Goal: Task Accomplishment & Management: Complete application form

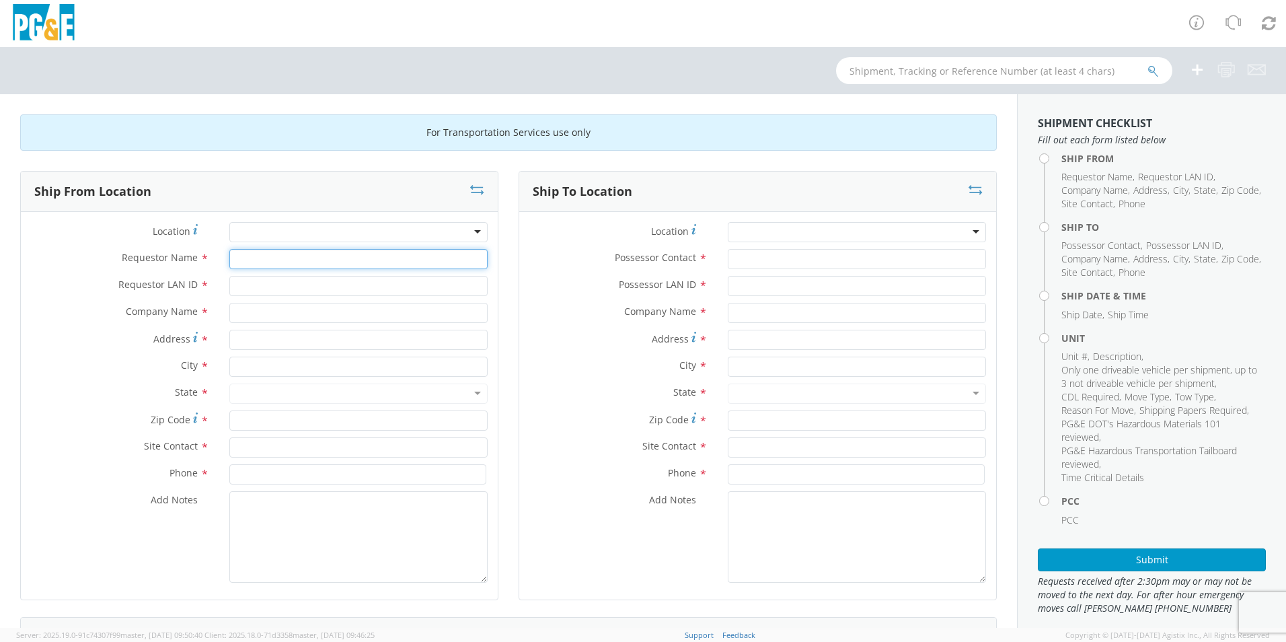
click at [289, 256] on input "Requestor Name *" at bounding box center [358, 259] width 258 height 20
type input "[PERSON_NAME]"
type input "A9HU"
type input "PG&E"
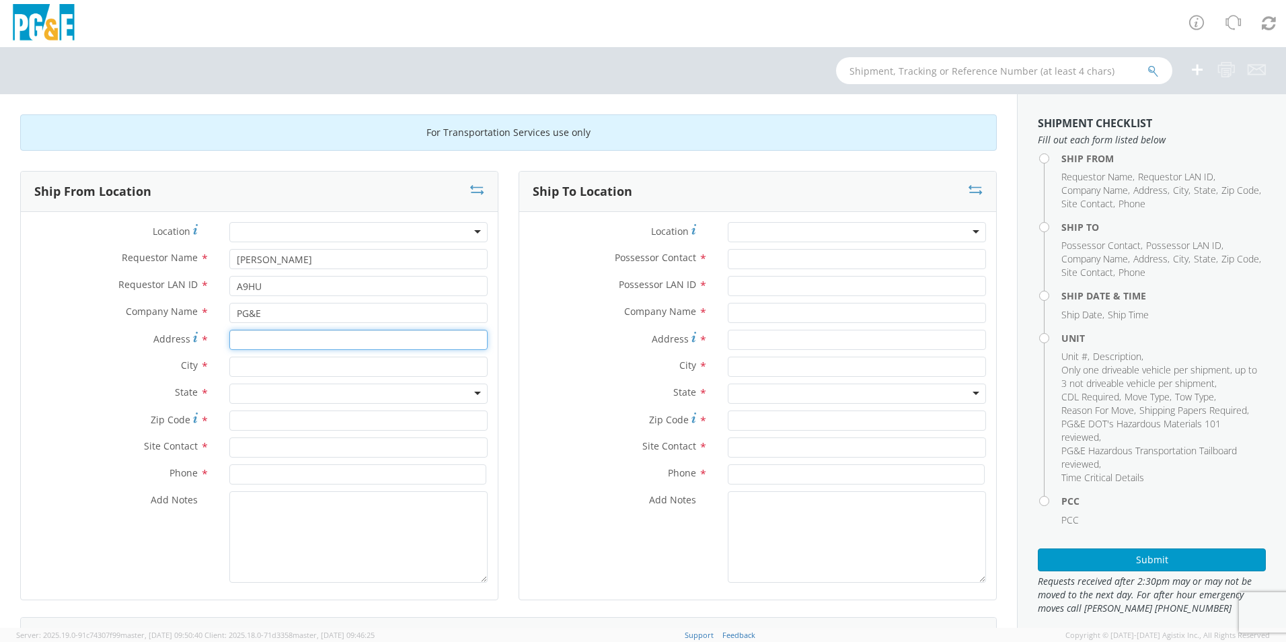
type input "1"
type input "[STREET_ADDRESS]"
type input "Antioch"
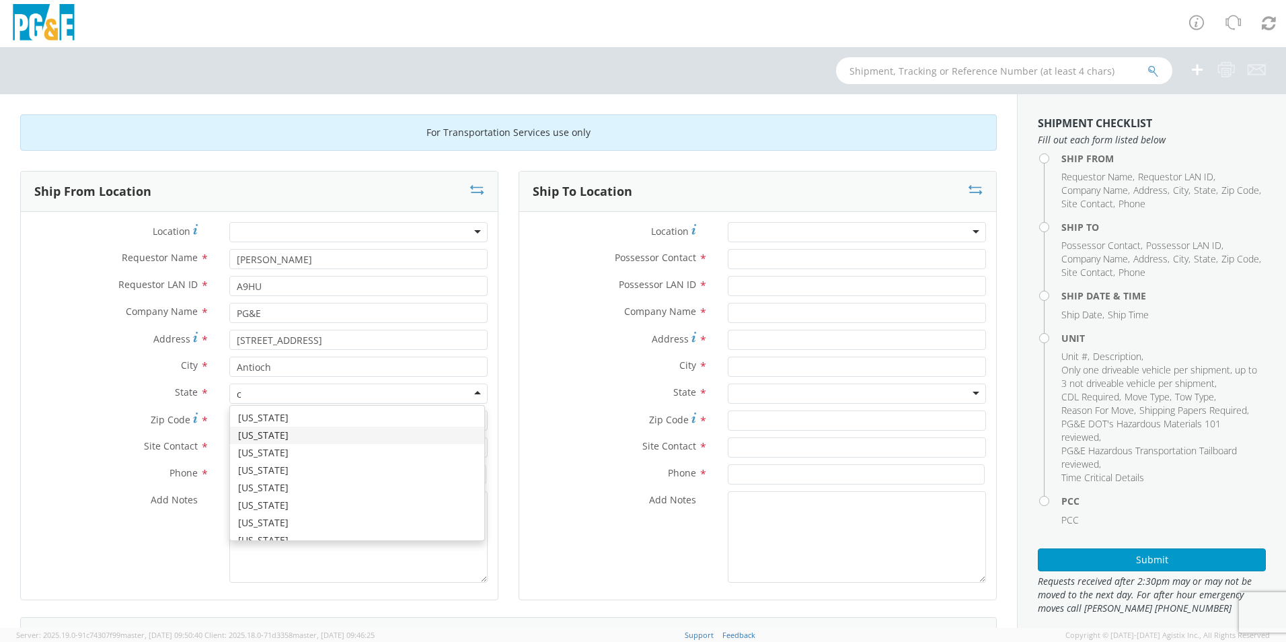
type input "c"
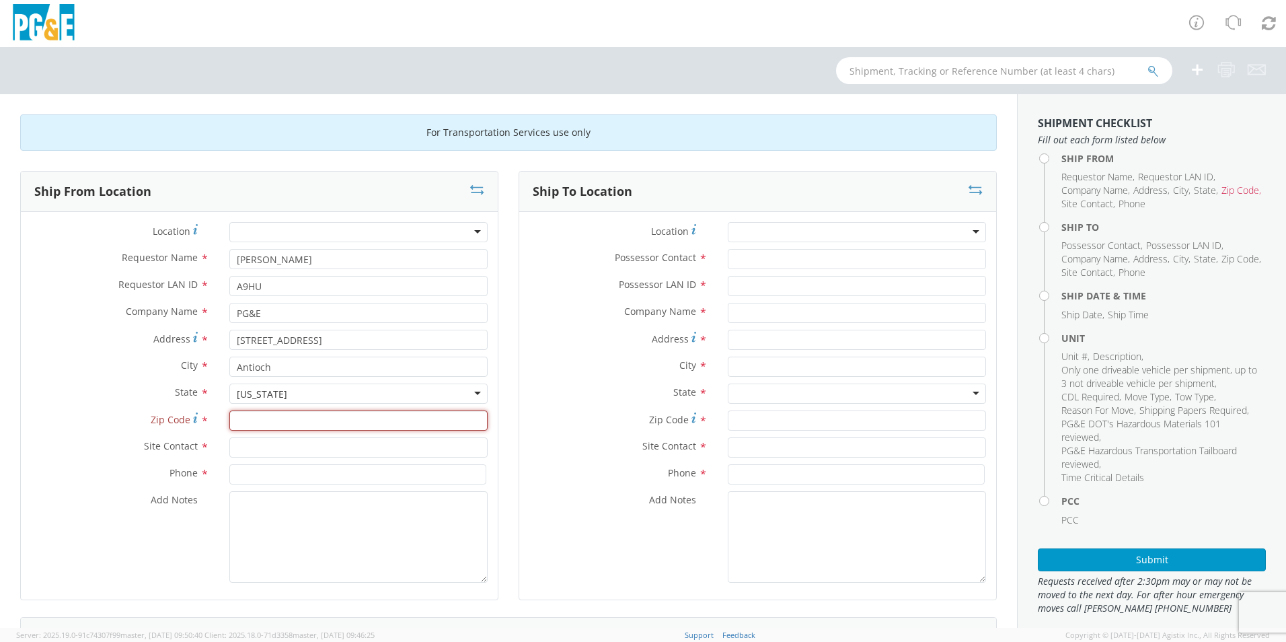
click at [247, 418] on input "Zip Code *" at bounding box center [358, 420] width 258 height 20
type input "94509"
type input "[PERSON_NAME]"
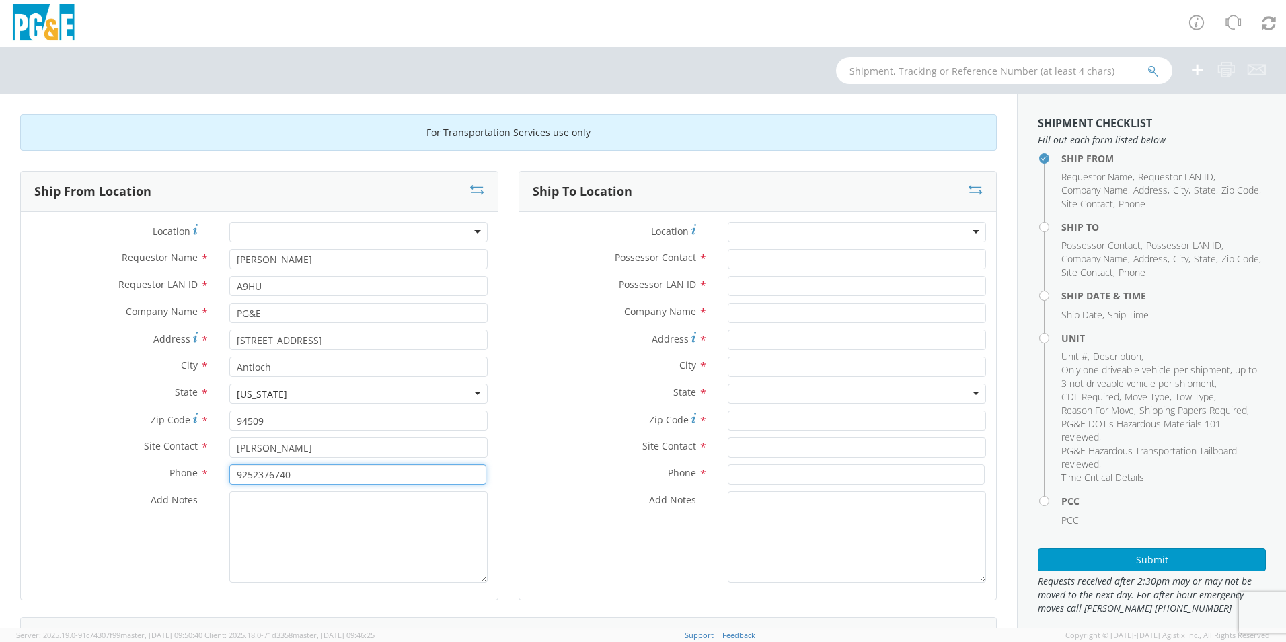
type input "9252376740"
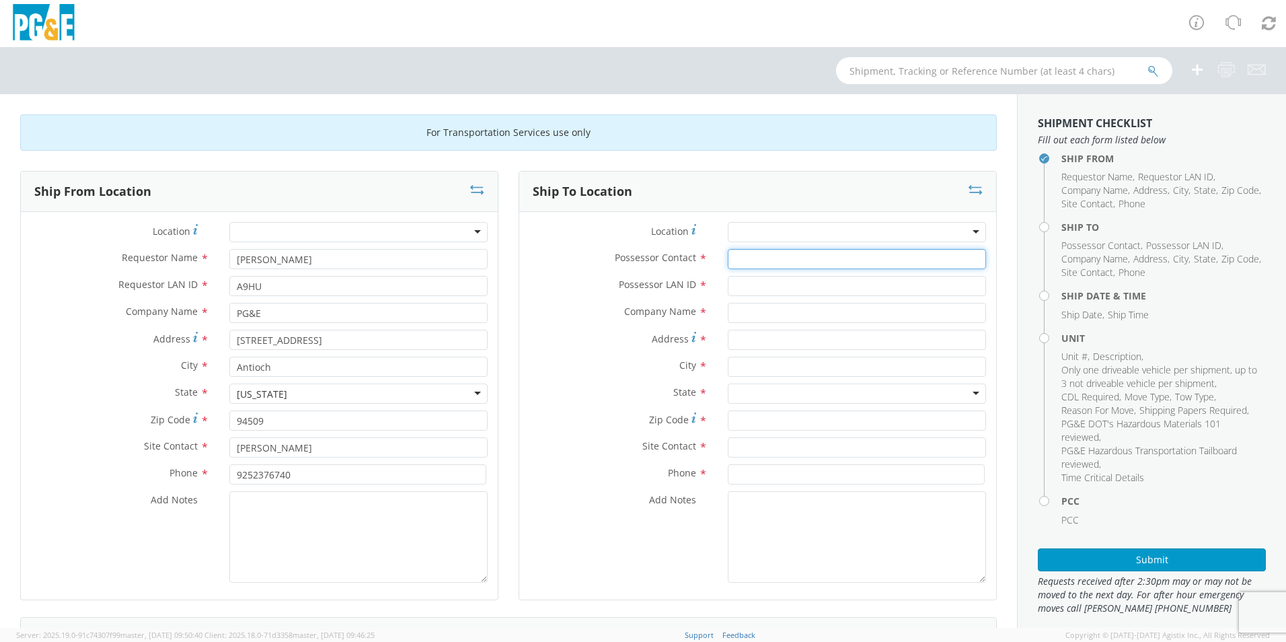
click at [780, 264] on input "Possessor Contact *" at bounding box center [857, 259] width 258 height 20
type input "A"
type input "[PERSON_NAME]"
type input "A9HU"
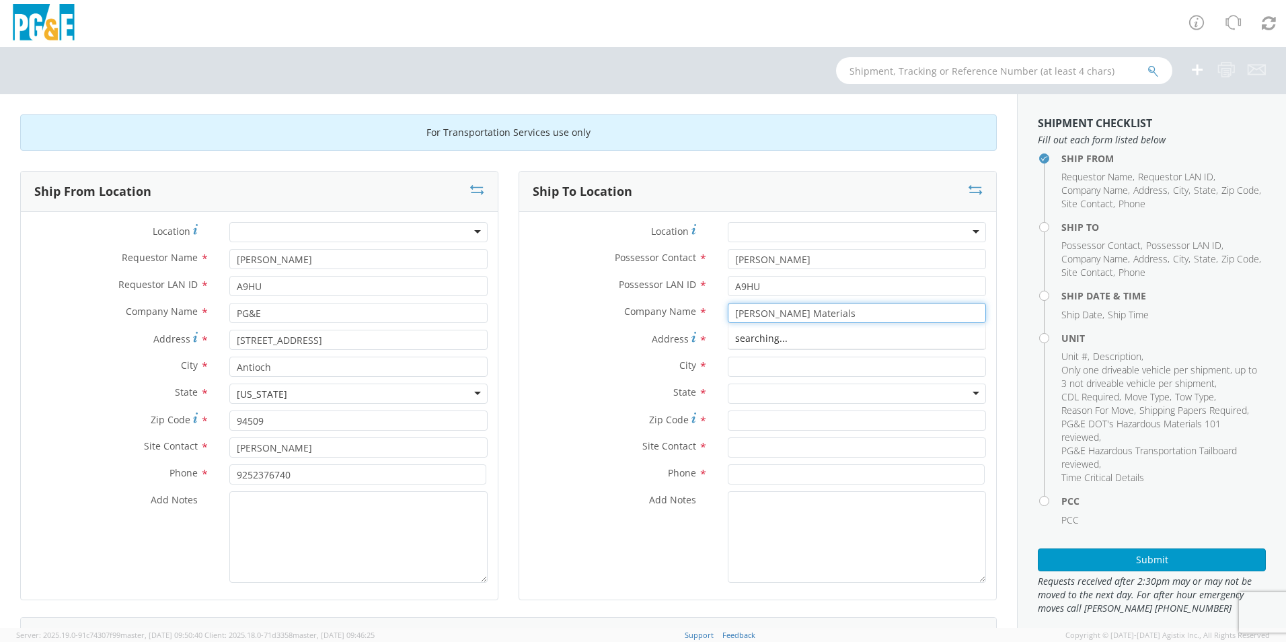
type input "[PERSON_NAME] Materials"
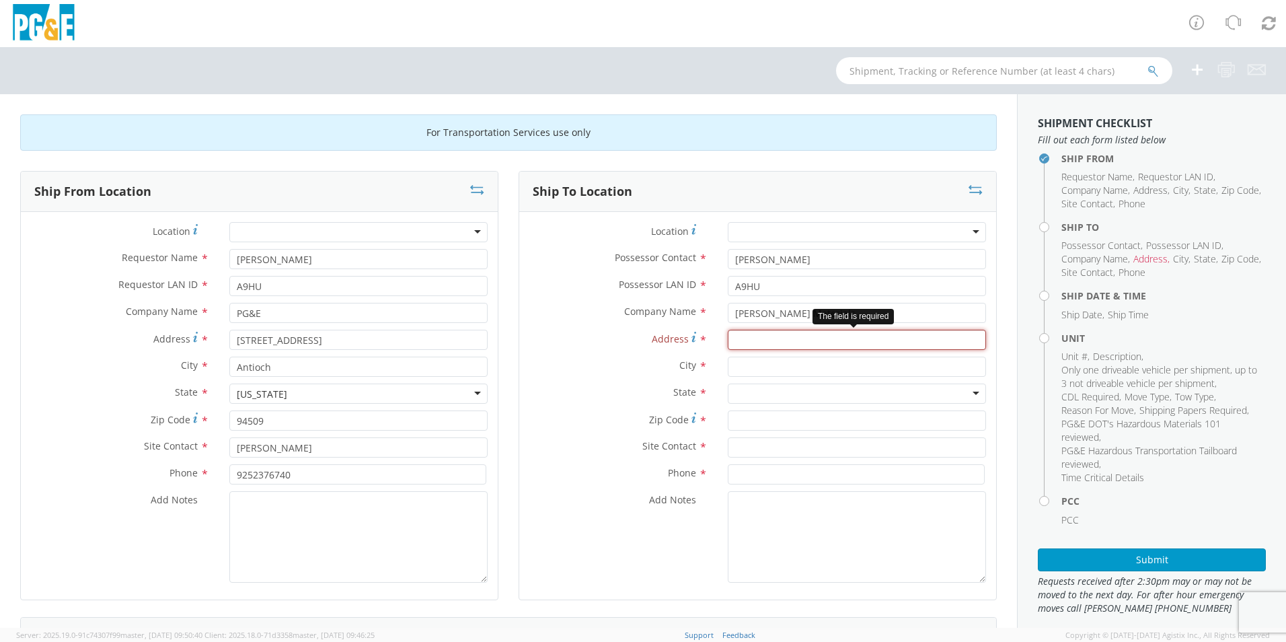
click at [735, 334] on input "Address *" at bounding box center [857, 340] width 258 height 20
click at [734, 336] on input "Address *" at bounding box center [857, 340] width 258 height 20
paste input "1975 [PERSON_NAME][GEOGRAPHIC_DATA]"
type input "1975 [PERSON_NAME][GEOGRAPHIC_DATA]"
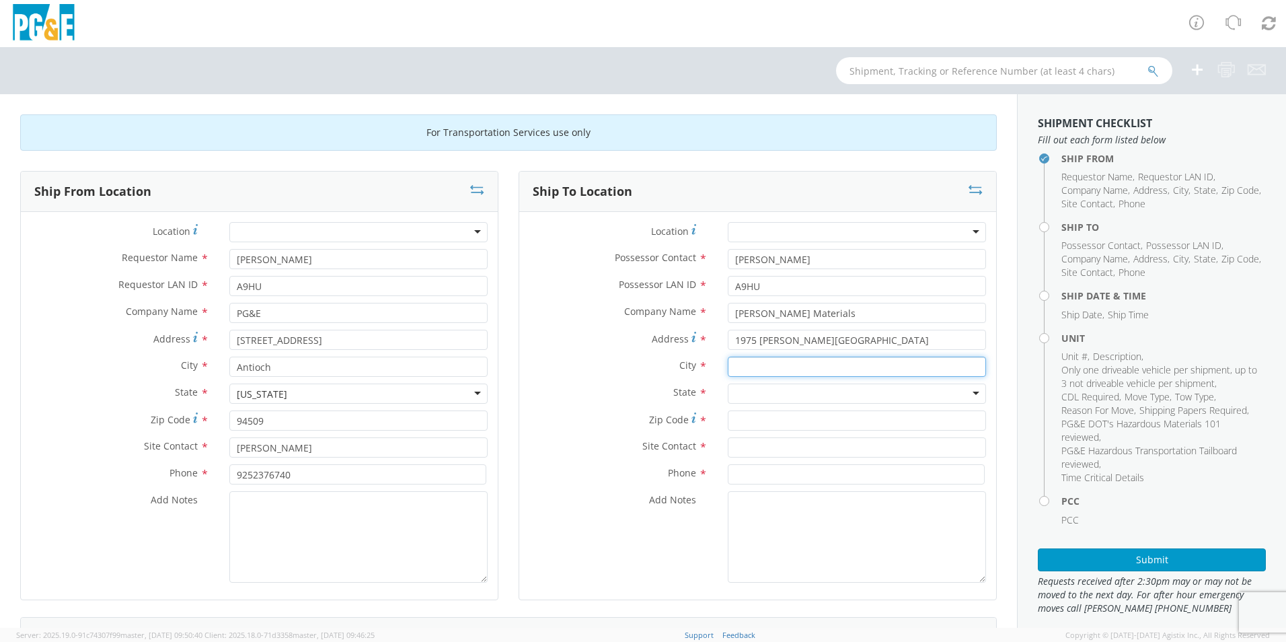
click at [734, 360] on input "text" at bounding box center [857, 367] width 258 height 20
type input "[GEOGRAPHIC_DATA]"
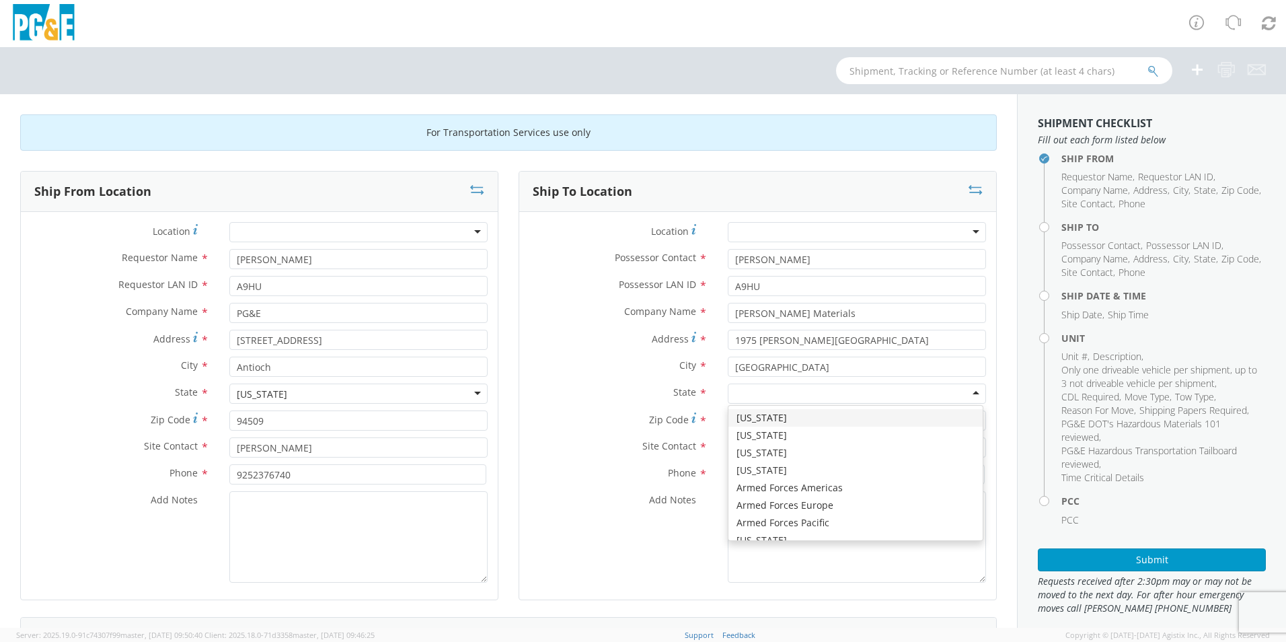
type input "c"
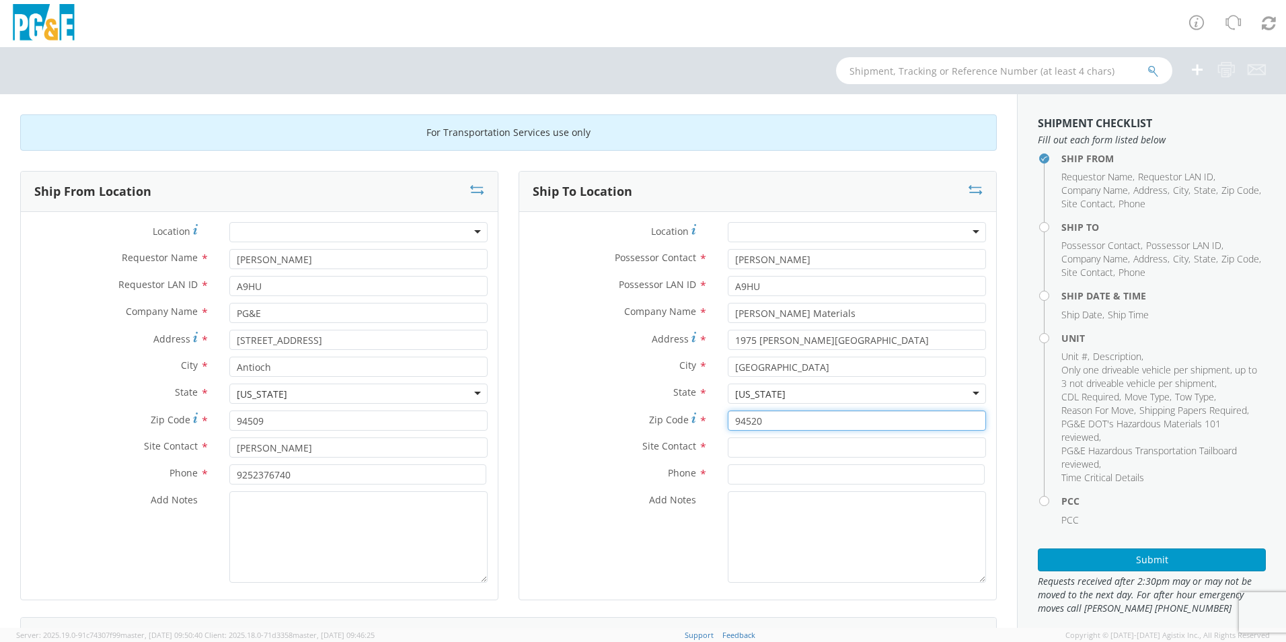
type input "94520"
type input "[PERSON_NAME]"
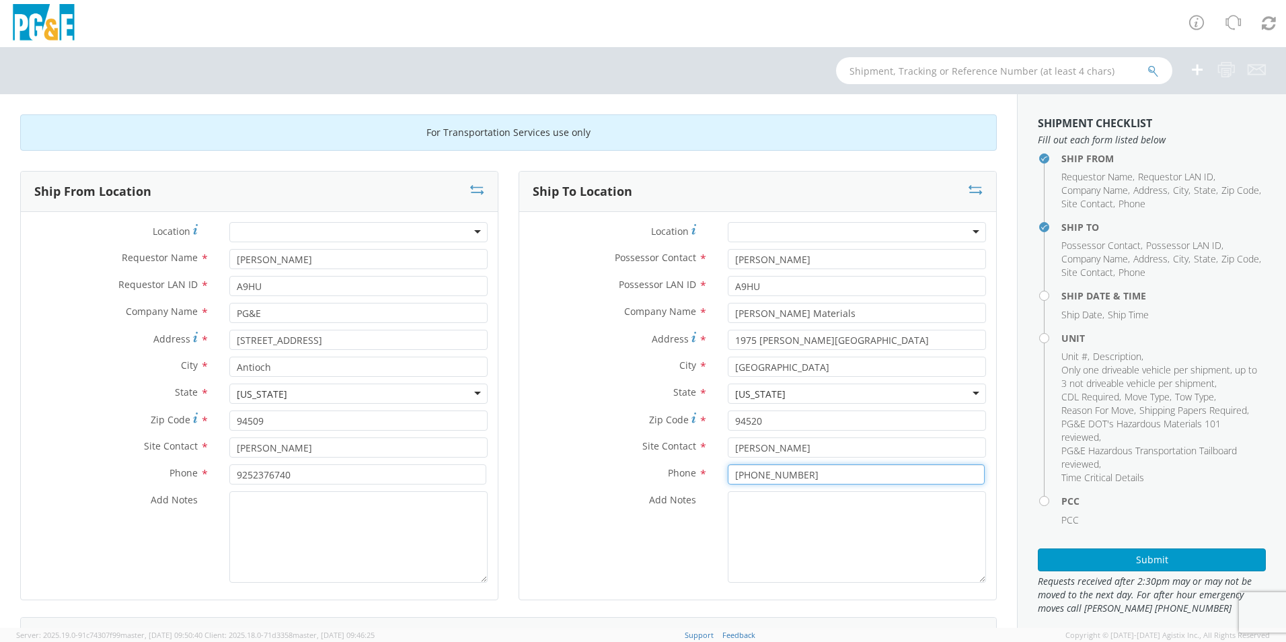
type input "[PHONE_NUMBER]"
click at [737, 539] on textarea "Add Notes *" at bounding box center [857, 536] width 258 height 91
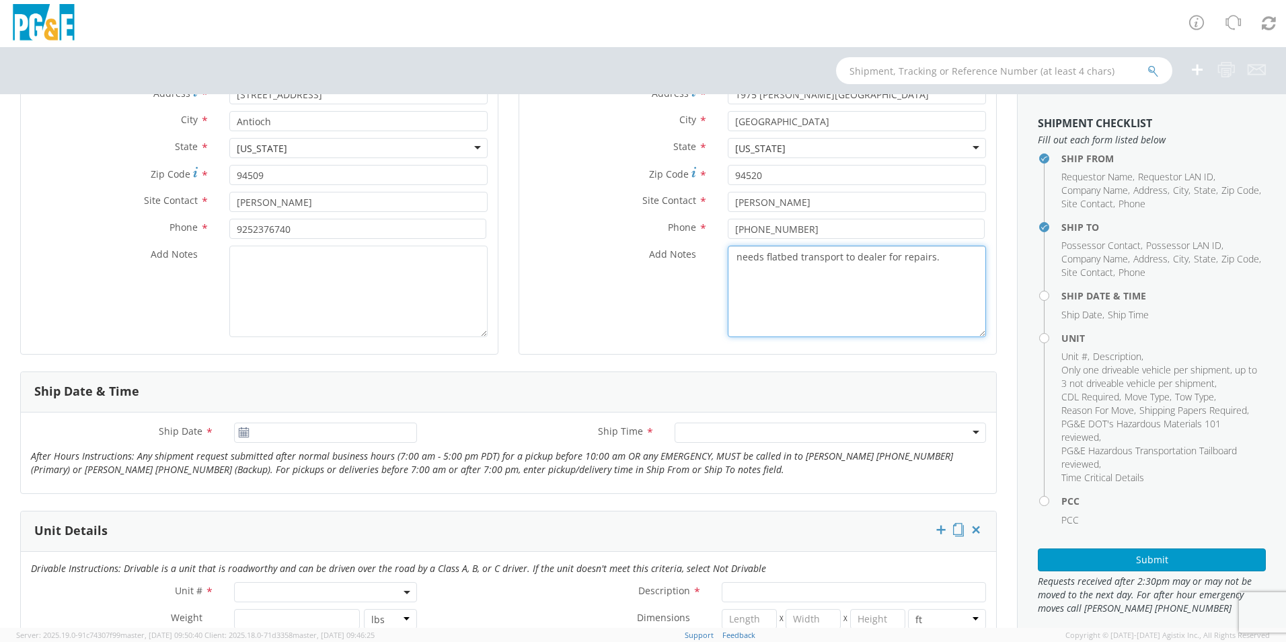
scroll to position [269, 0]
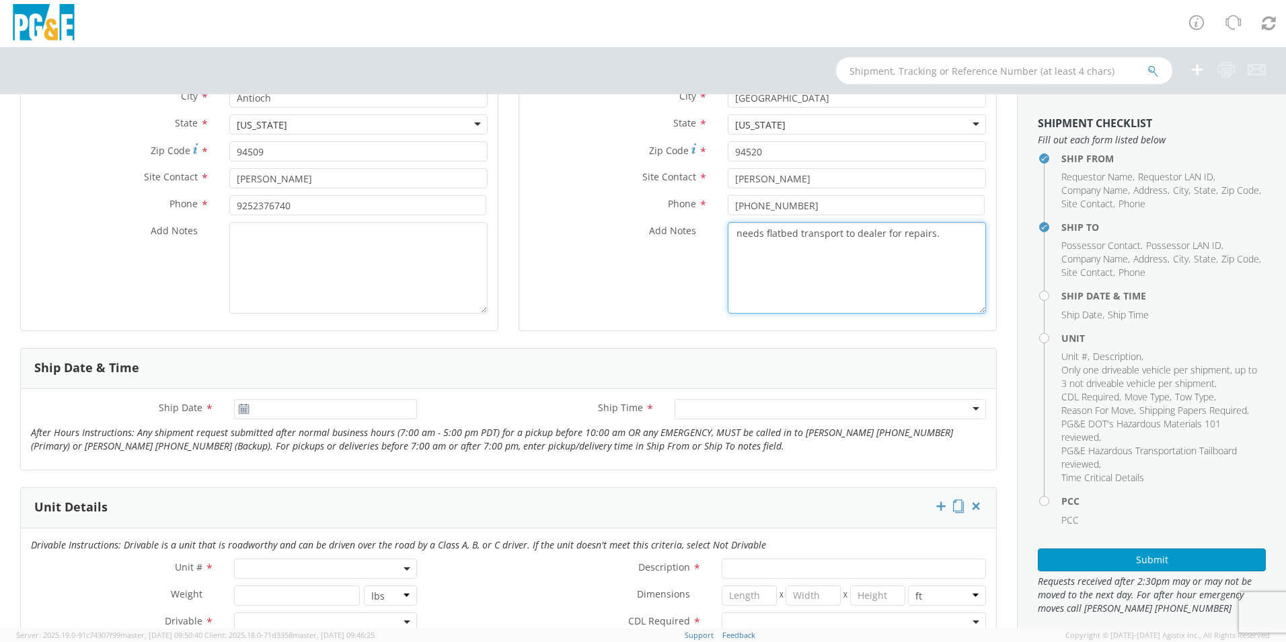
type textarea "needs flatbed transport to dealer for repairs."
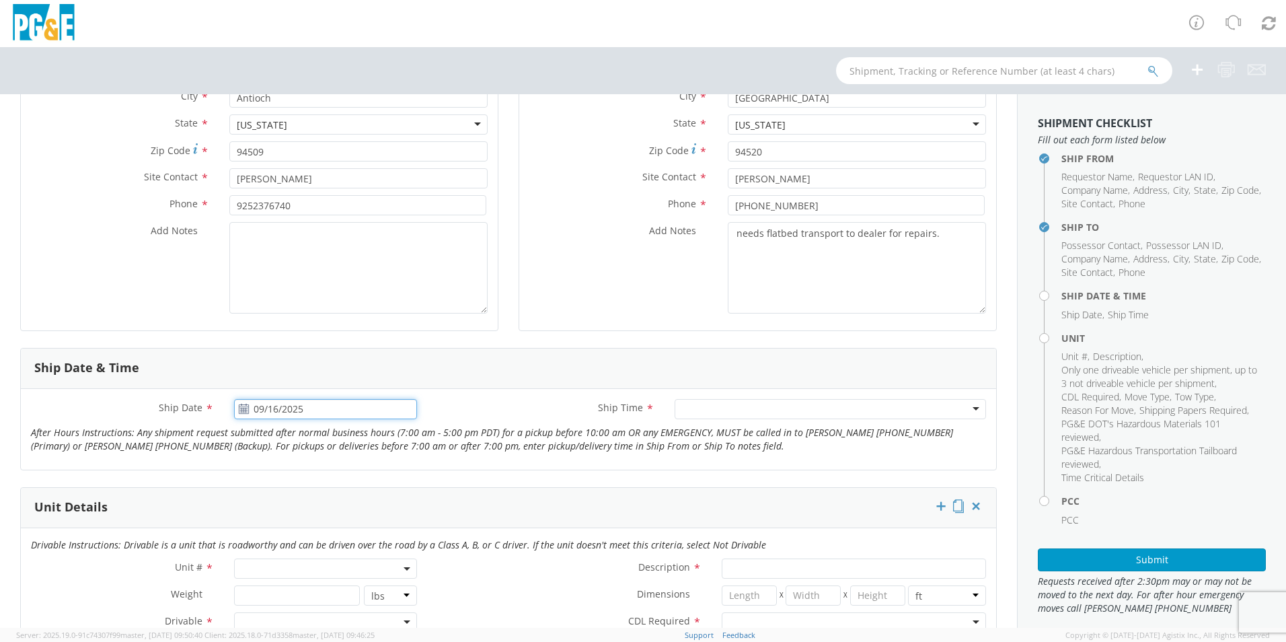
click at [303, 412] on input "09/16/2025" at bounding box center [325, 409] width 183 height 20
click at [324, 508] on td "17" at bounding box center [327, 515] width 28 height 20
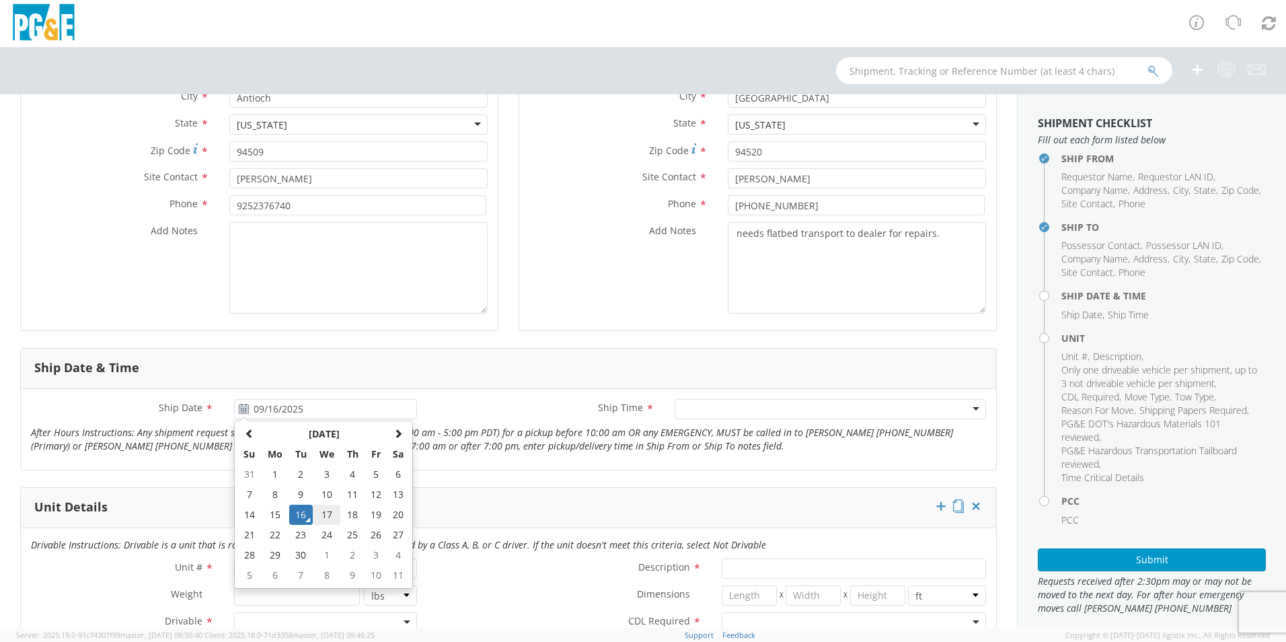
type input "09/17/2025"
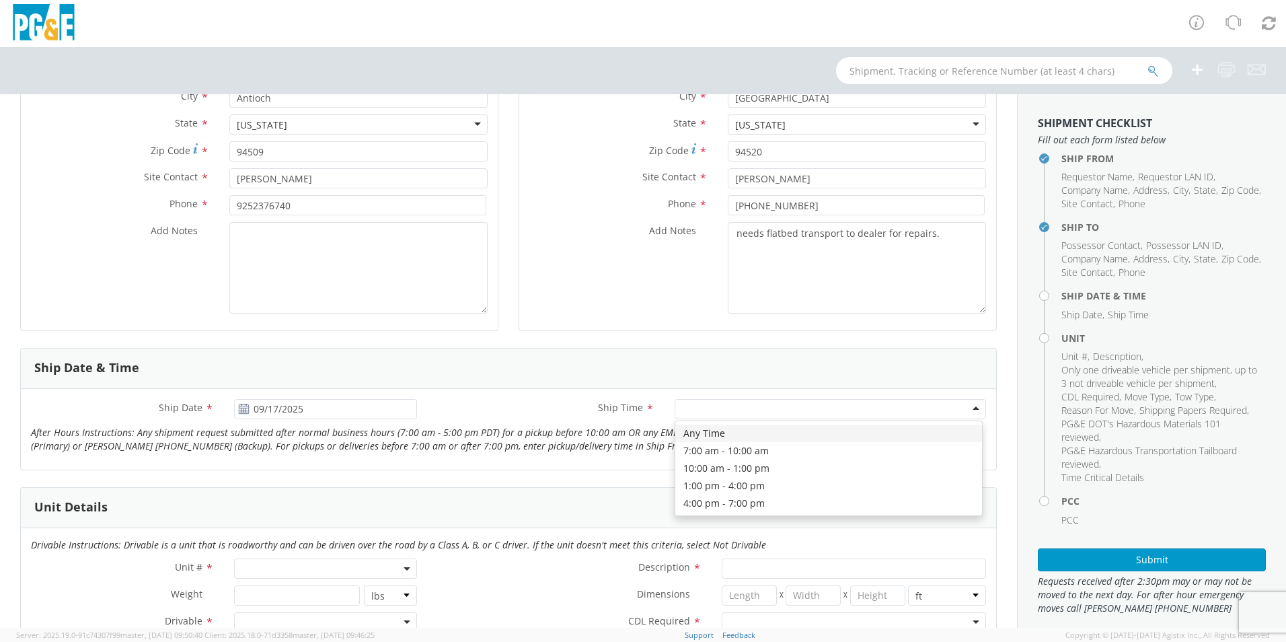
click at [710, 411] on div at bounding box center [830, 409] width 311 height 20
click at [622, 480] on form "Ship From Location Location * (OBSOLETE) [GEOGRAPHIC_DATA] SC - GC TRAILER (OBS…" at bounding box center [508, 615] width 977 height 1426
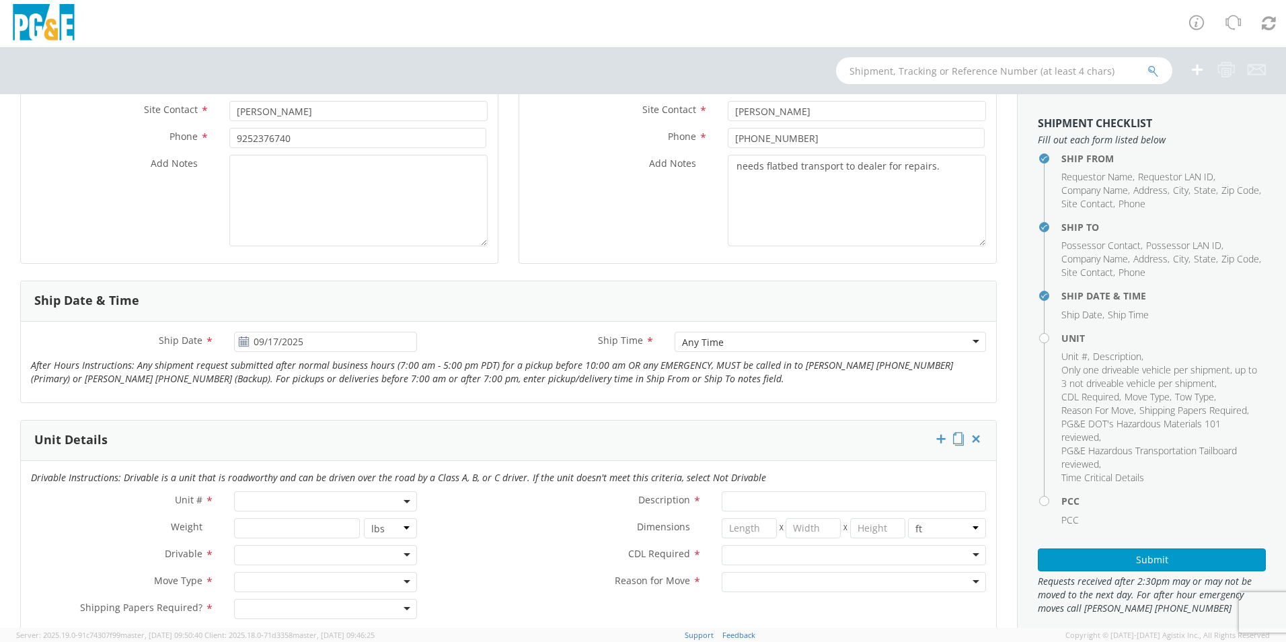
click at [307, 505] on span at bounding box center [325, 501] width 183 height 20
click at [306, 525] on input "search" at bounding box center [324, 523] width 174 height 20
click at [291, 435] on input "b27034" at bounding box center [324, 436] width 174 height 20
type input "b27035"
type input "FORKLIFT; 4T>"
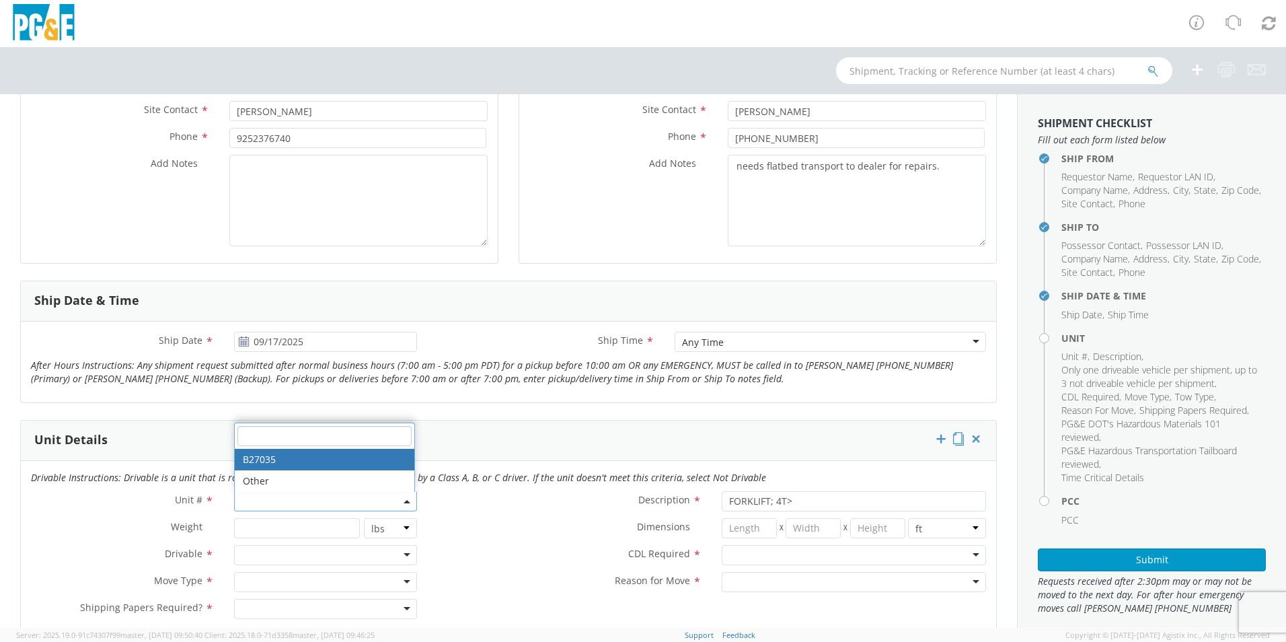
select select "B27035"
select select "? string: ?"
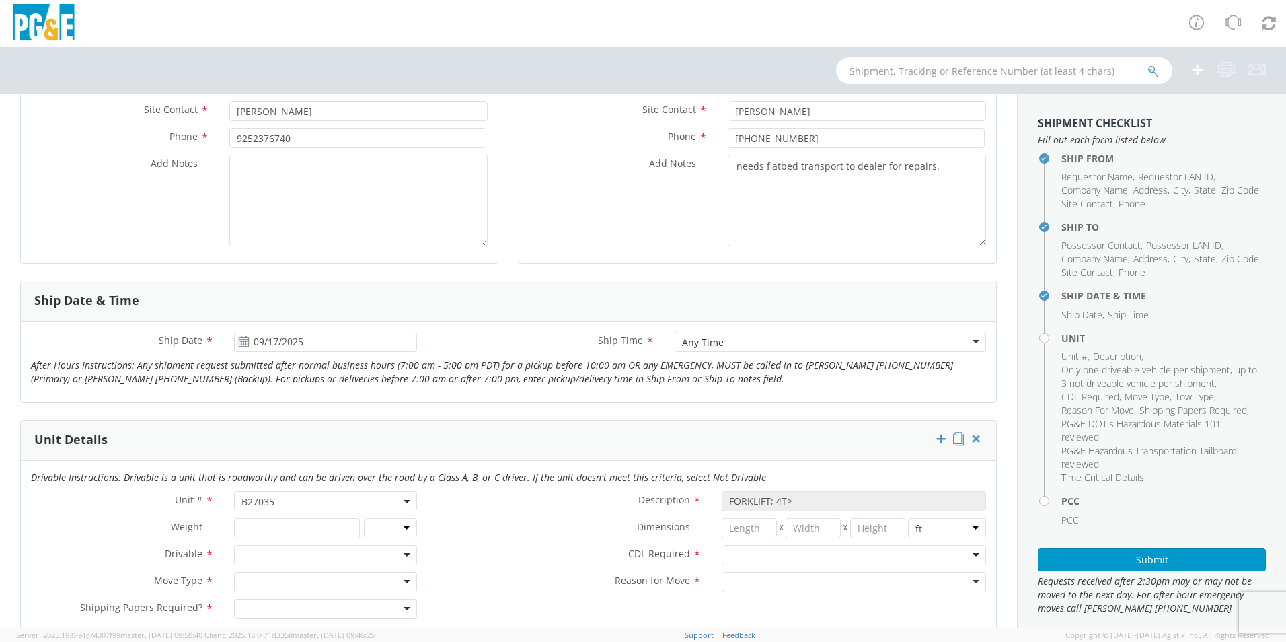
click at [500, 510] on div "Description * FORKLIFT; 4T>" at bounding box center [711, 501] width 569 height 20
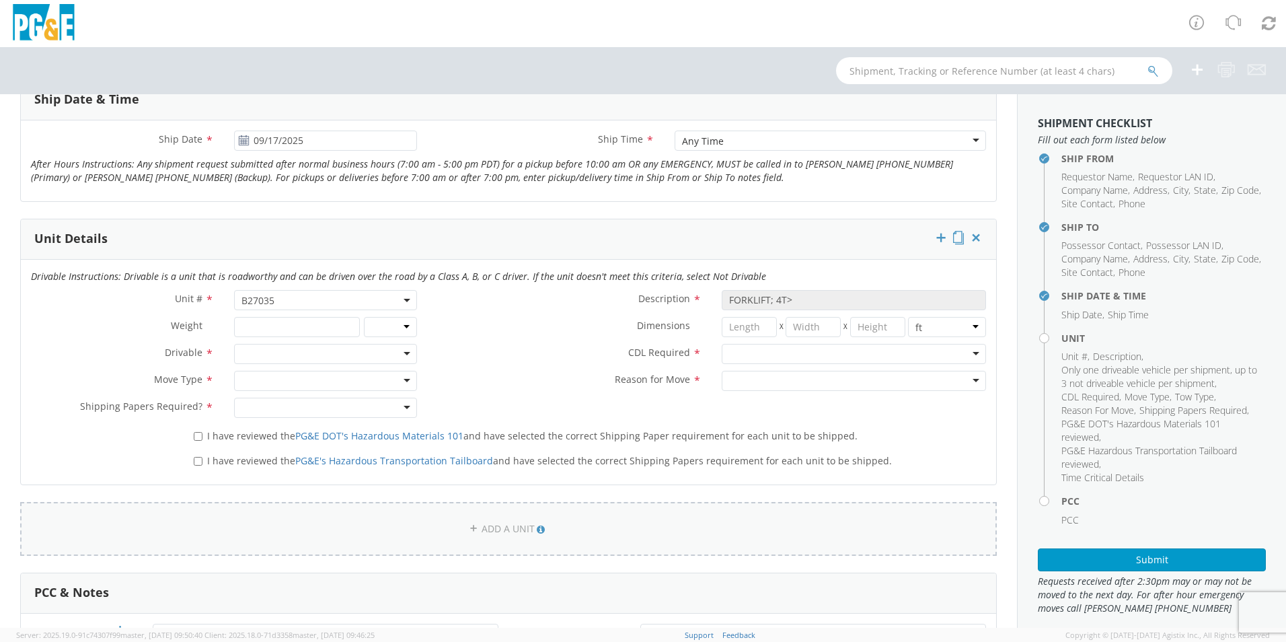
scroll to position [538, 0]
click at [268, 352] on div at bounding box center [325, 353] width 183 height 20
click at [264, 381] on div at bounding box center [325, 380] width 183 height 20
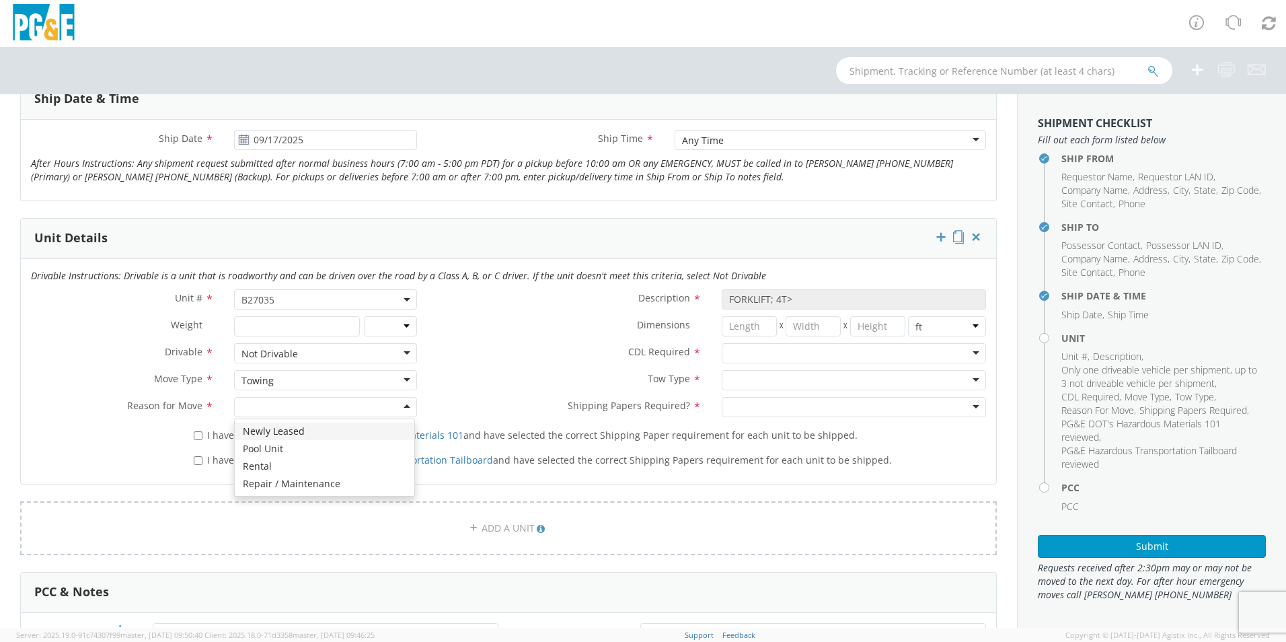
click at [291, 407] on div at bounding box center [325, 407] width 183 height 20
click at [552, 385] on label "Tow Type *" at bounding box center [569, 378] width 285 height 17
click at [734, 376] on div at bounding box center [854, 380] width 264 height 20
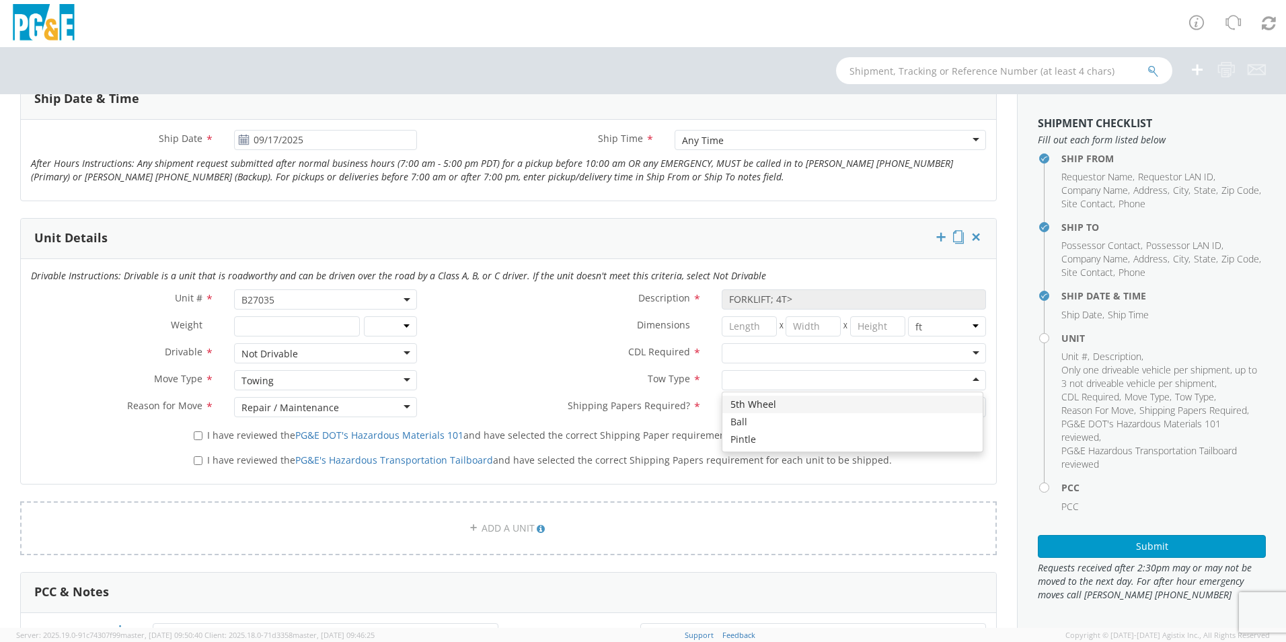
click at [565, 378] on label "Tow Type *" at bounding box center [569, 378] width 285 height 17
click at [283, 383] on div "Towing" at bounding box center [325, 380] width 183 height 20
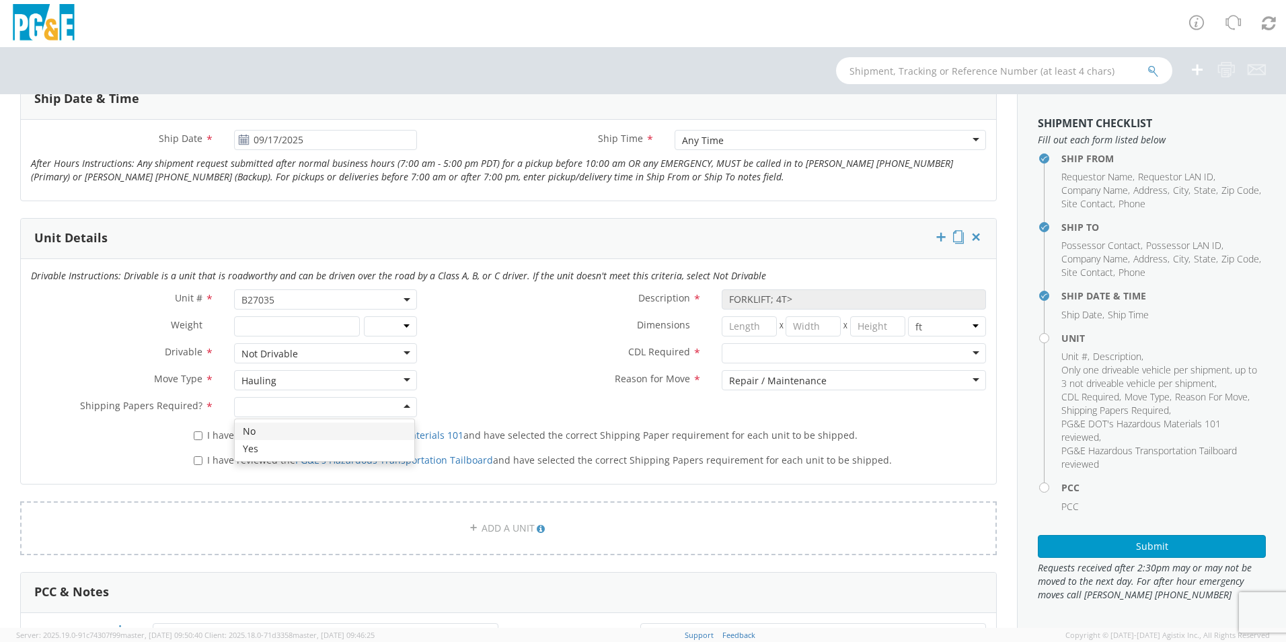
click at [280, 406] on div at bounding box center [325, 407] width 183 height 20
click at [729, 355] on input "select-one" at bounding box center [730, 353] width 3 height 13
click at [285, 382] on div "Hauling" at bounding box center [325, 380] width 183 height 20
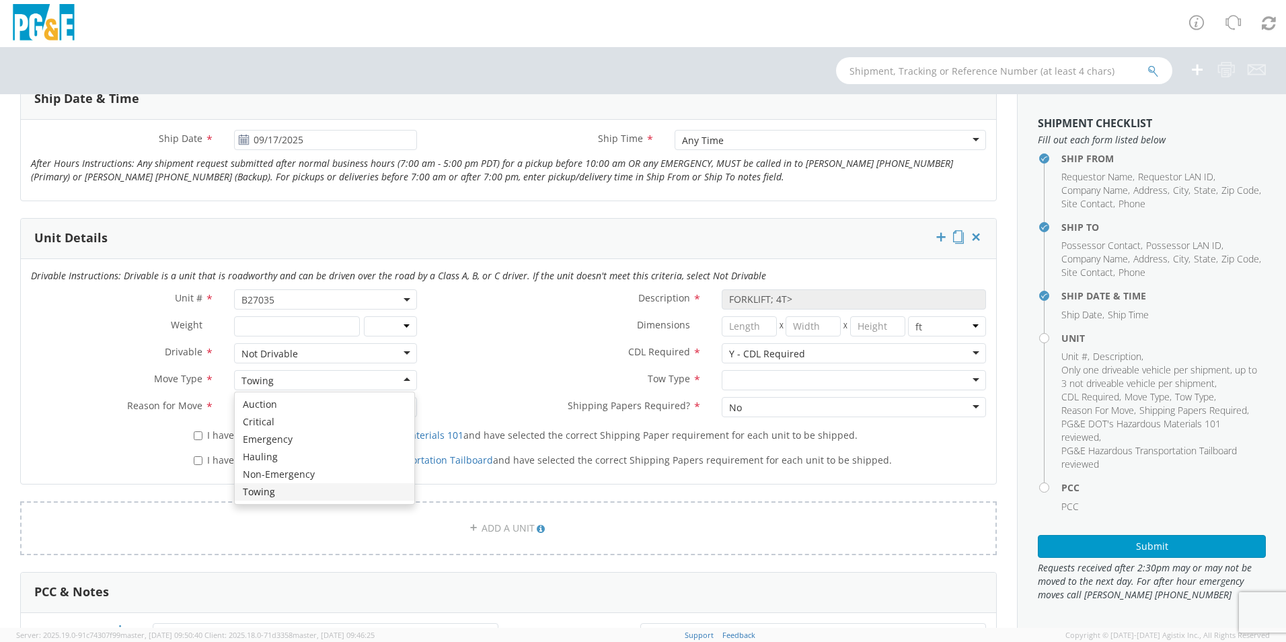
click at [297, 381] on div "Towing" at bounding box center [325, 380] width 183 height 20
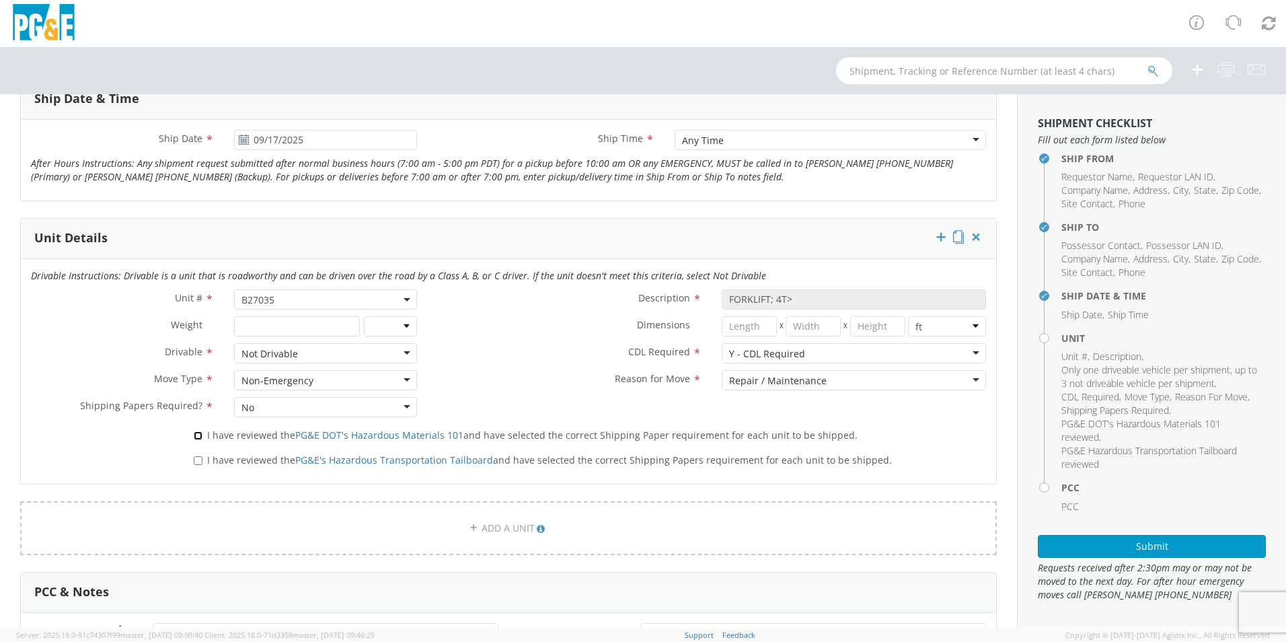
click at [195, 432] on input "I have reviewed the PG&E DOT's Hazardous Materials 101 and have selected the co…" at bounding box center [198, 435] width 9 height 9
checkbox input "true"
click at [196, 471] on div "I have reviewed the PG&E's Hazardous Transportation Tailboard and have selected…" at bounding box center [590, 461] width 813 height 25
click at [196, 463] on input "I have reviewed the PG&E's Hazardous Transportation Tailboard and have selected…" at bounding box center [198, 460] width 9 height 9
checkbox input "true"
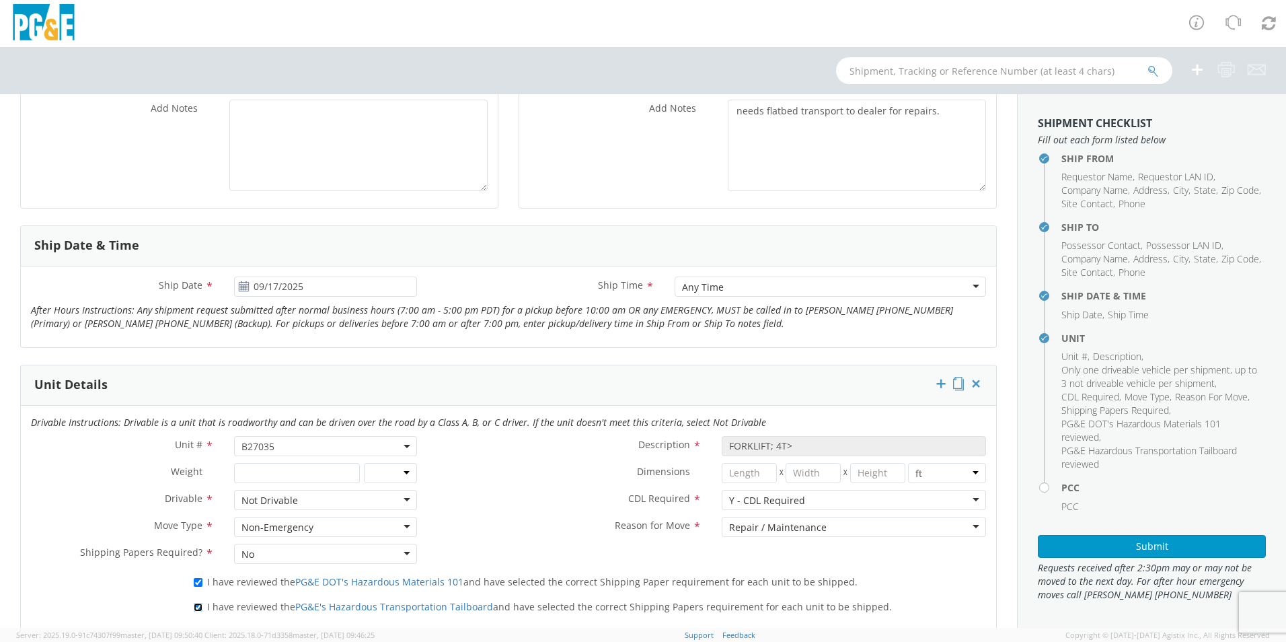
scroll to position [269, 0]
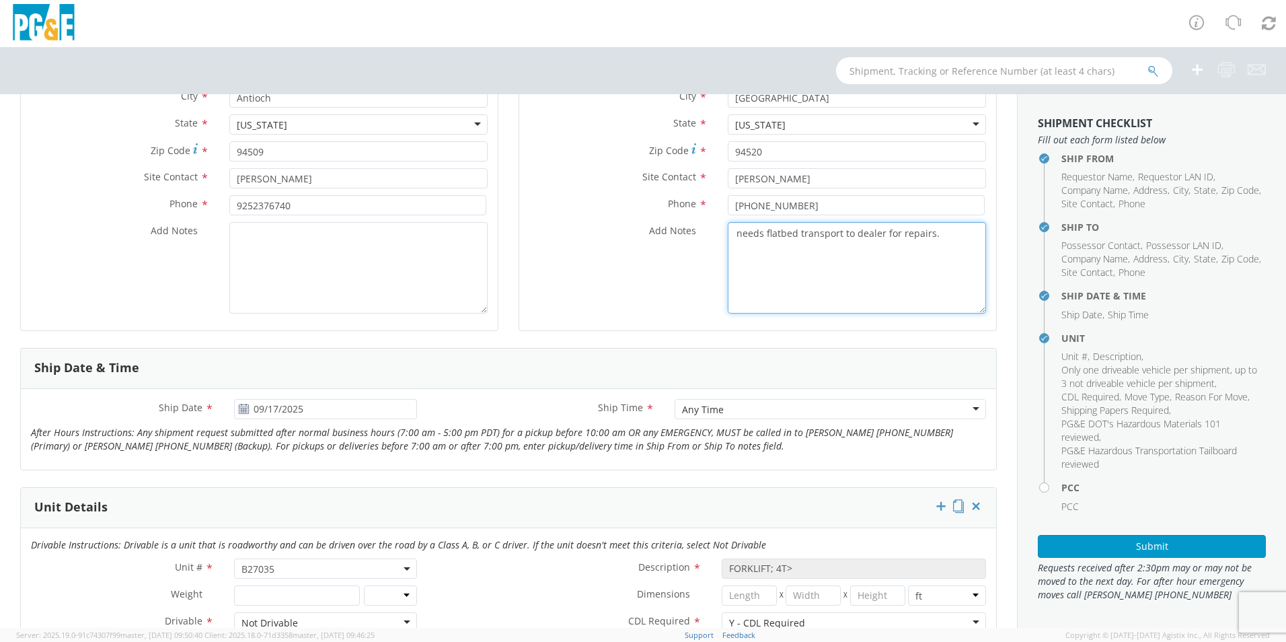
click at [949, 235] on textarea "needs flatbed transport to dealer for repairs." at bounding box center [857, 267] width 258 height 91
type textarea "needs flatbed transport to dealer for repairs. will need to call tow company to…"
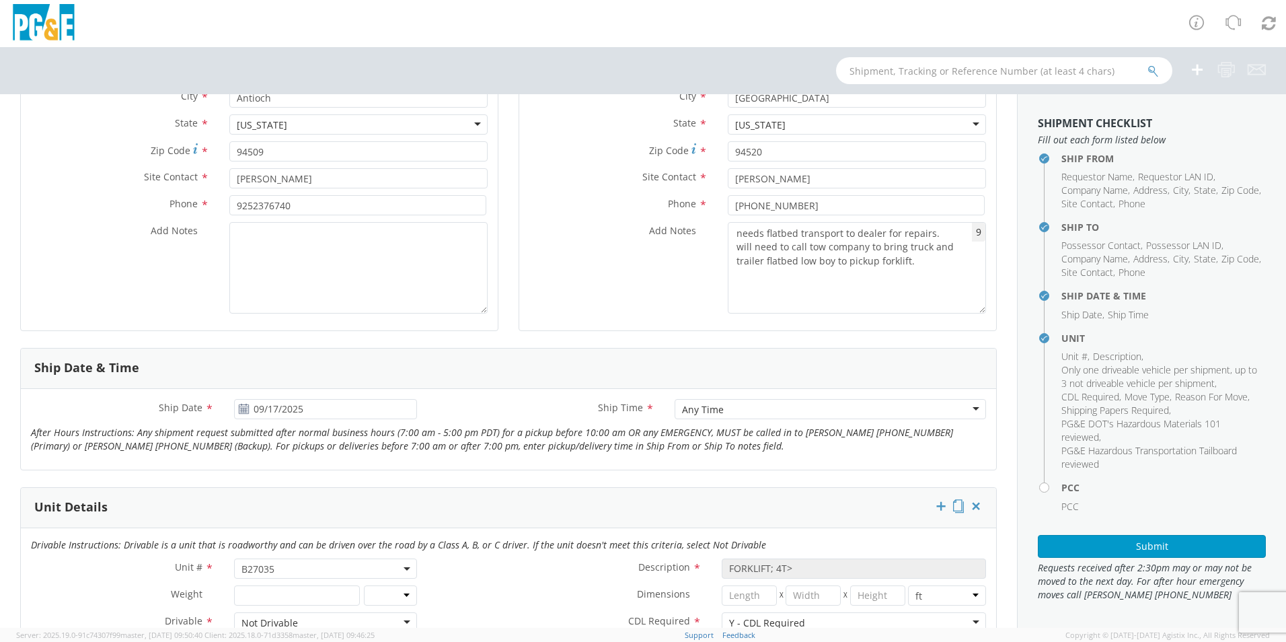
click at [821, 342] on div "Ship To Location Location * (OBSOLETE) [GEOGRAPHIC_DATA] SC - GC TRAILER (OBSOL…" at bounding box center [758, 125] width 478 height 446
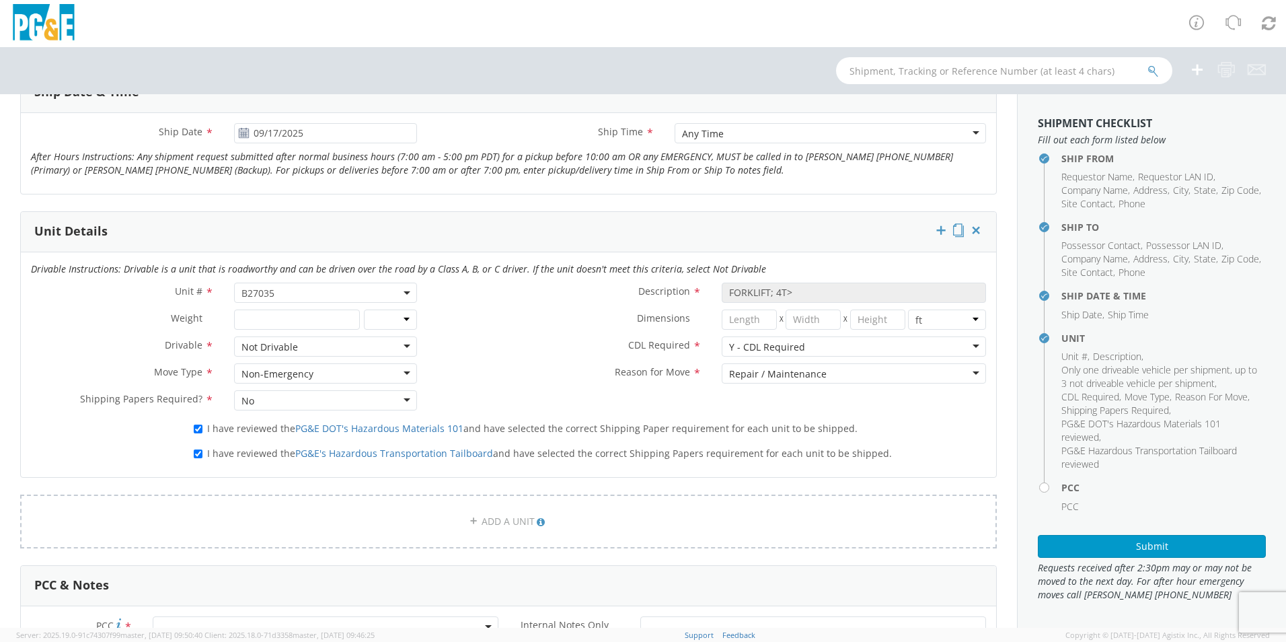
scroll to position [538, 0]
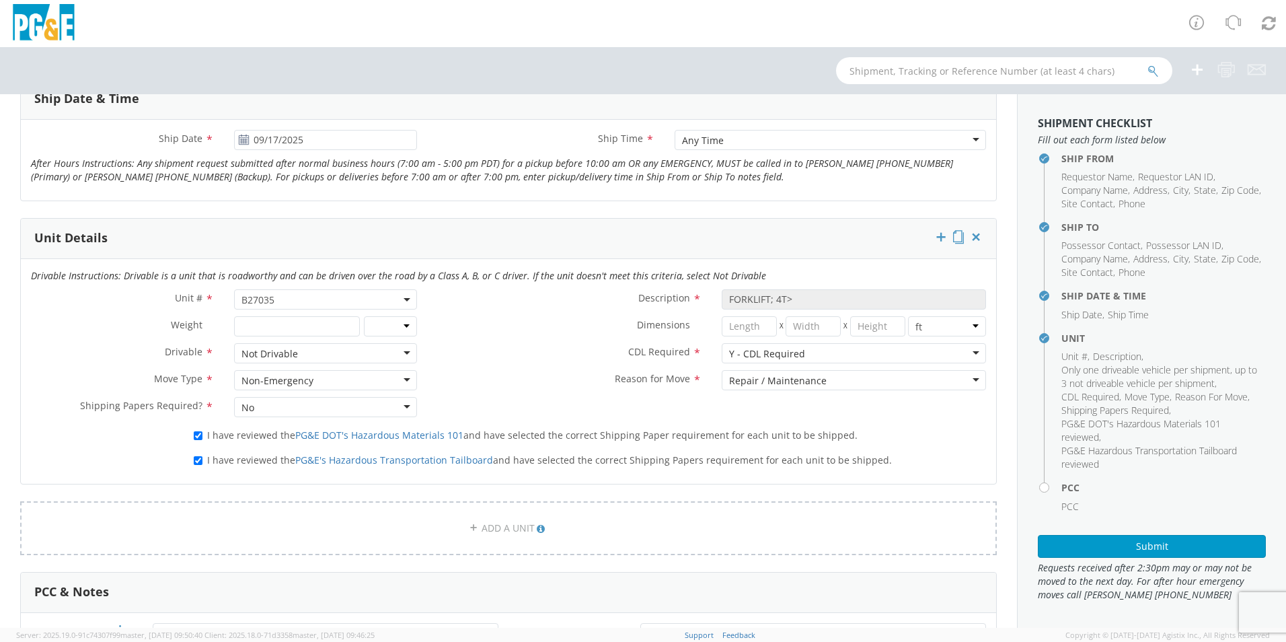
click at [525, 376] on label "Reason for Move *" at bounding box center [569, 378] width 285 height 17
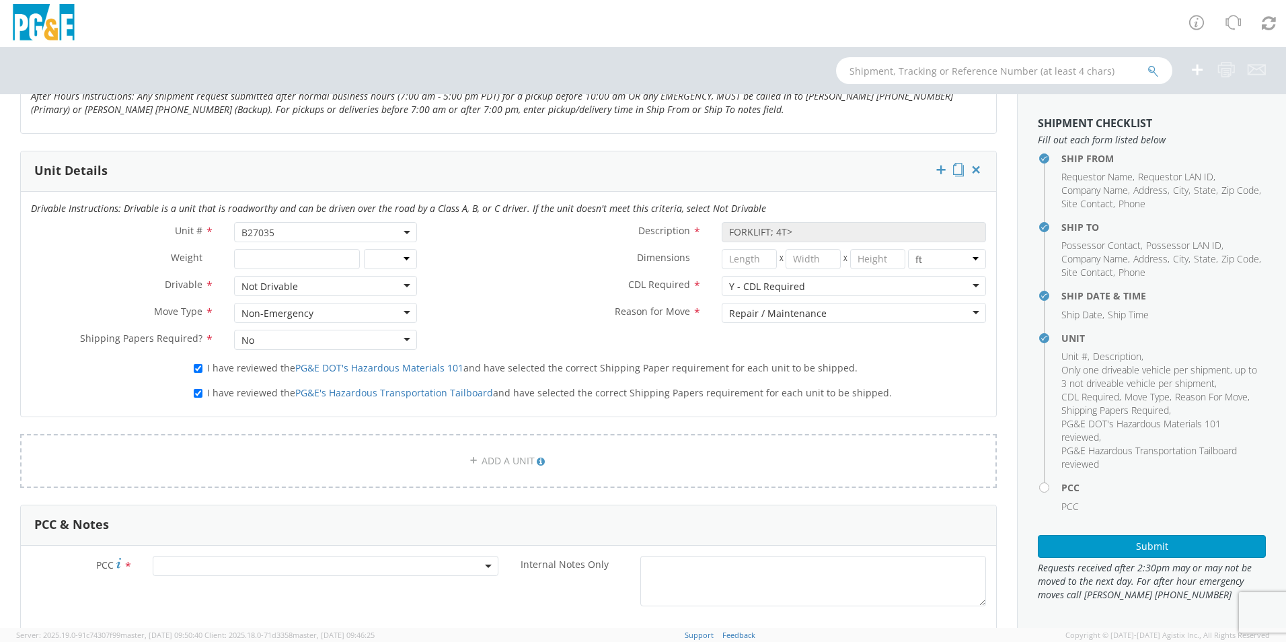
scroll to position [807, 0]
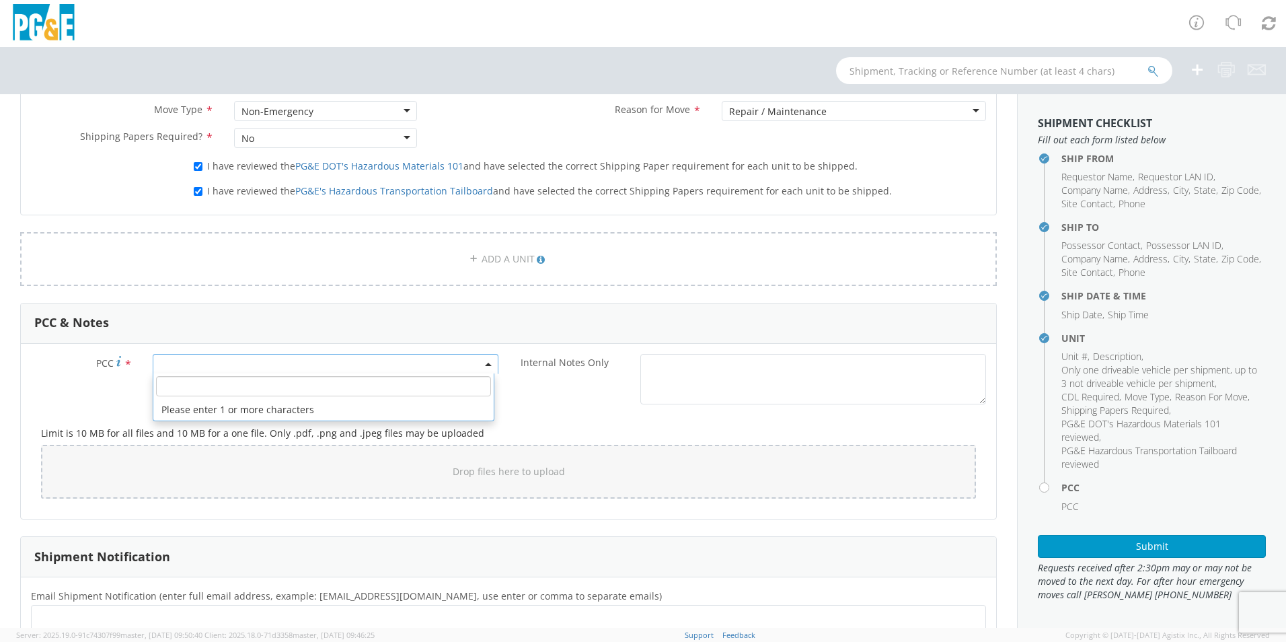
click at [225, 363] on span at bounding box center [326, 364] width 346 height 20
click at [231, 384] on input "number" at bounding box center [323, 386] width 335 height 20
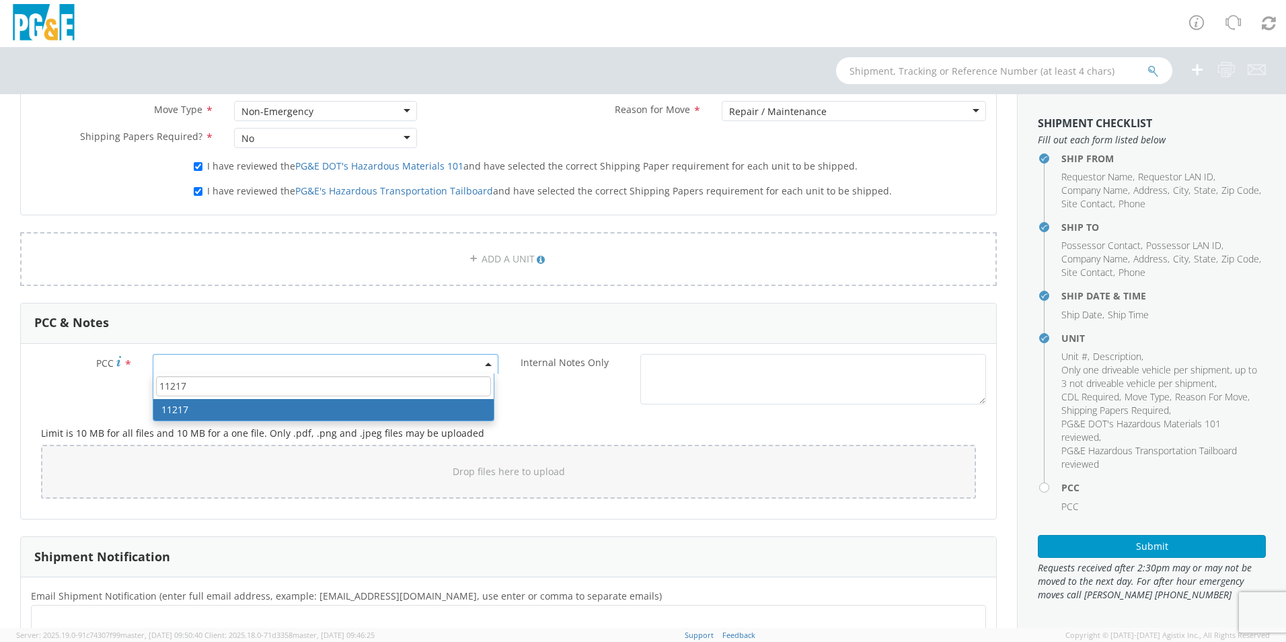
type input "11217"
select select "11217"
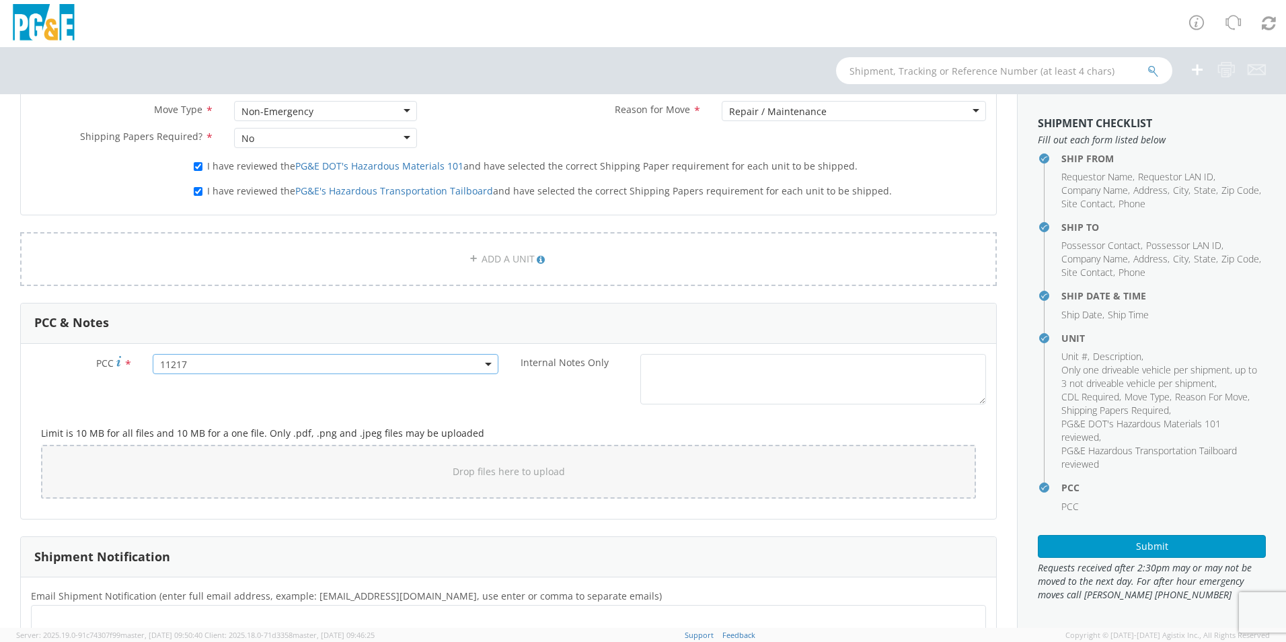
click at [313, 407] on div "PCC * 11217 11217 Internal Notes Only *" at bounding box center [508, 382] width 975 height 57
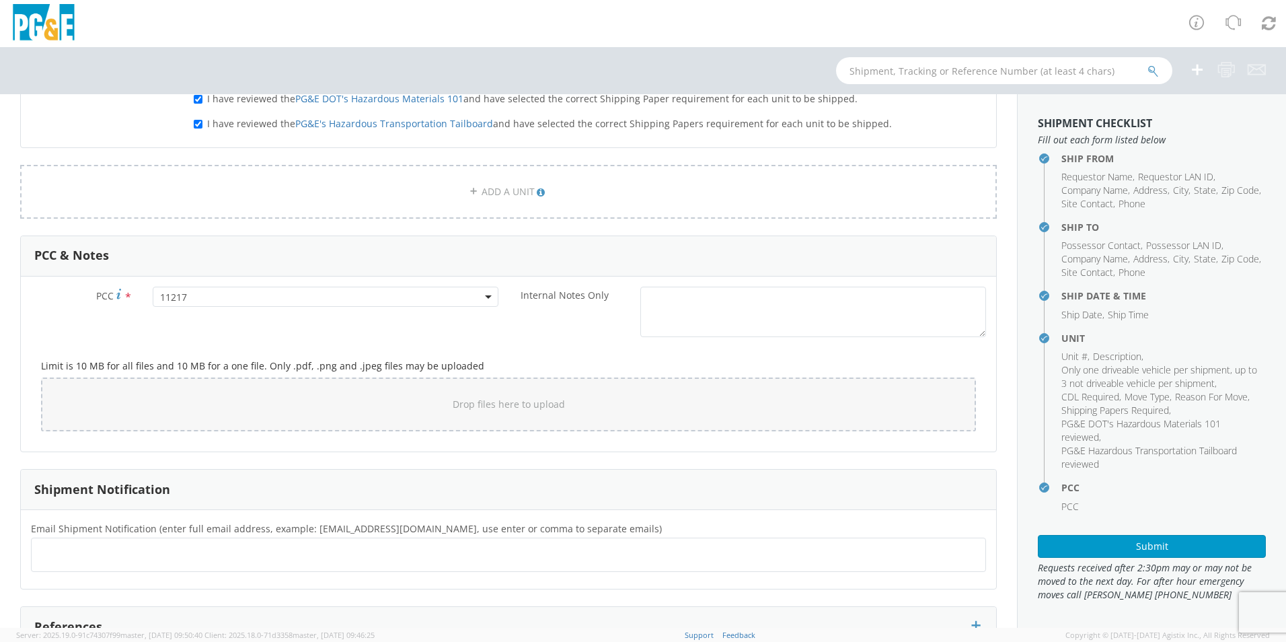
scroll to position [986, 0]
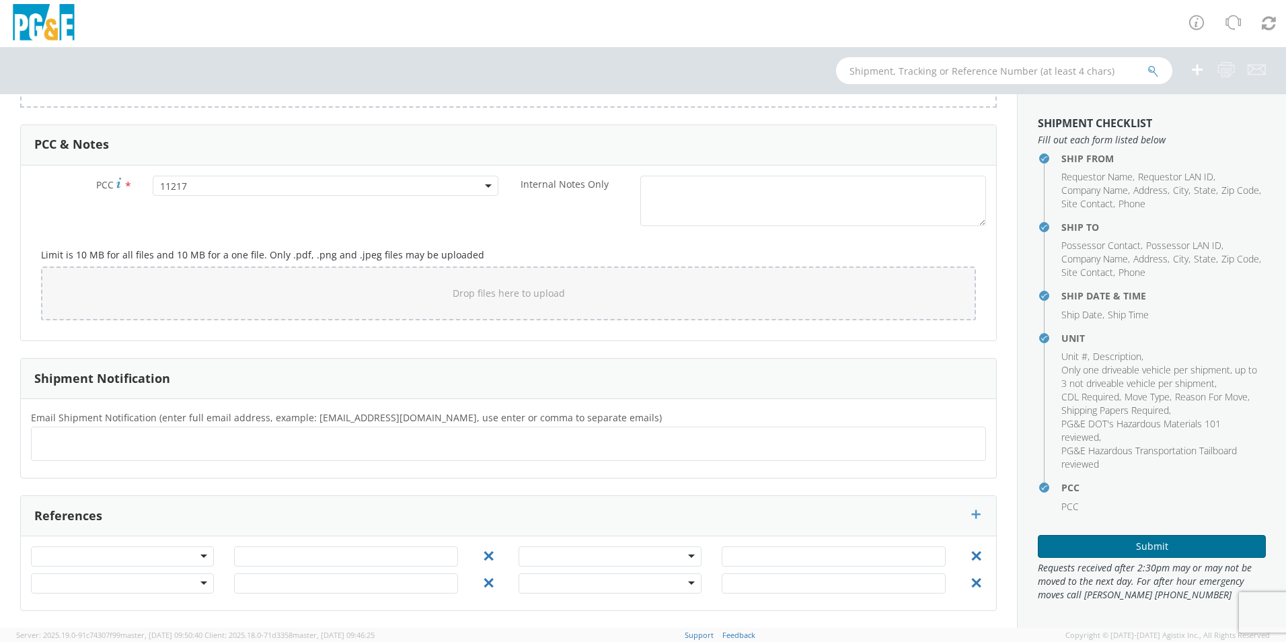
click at [1082, 538] on button "Submit" at bounding box center [1152, 546] width 228 height 23
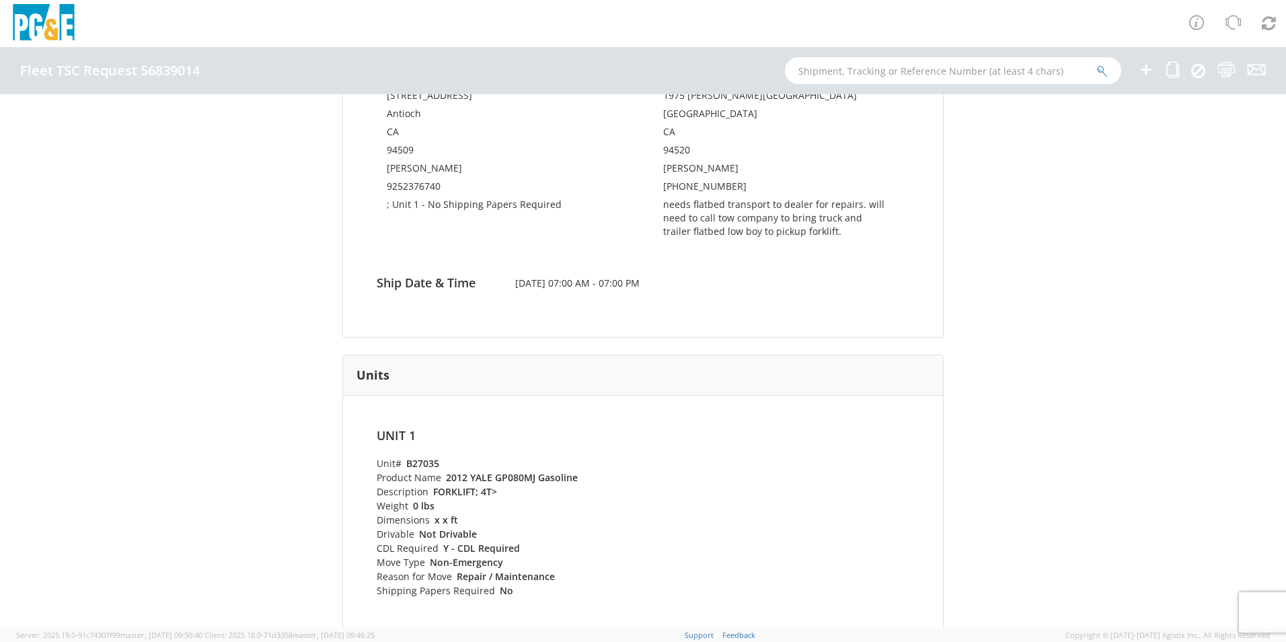
scroll to position [269, 0]
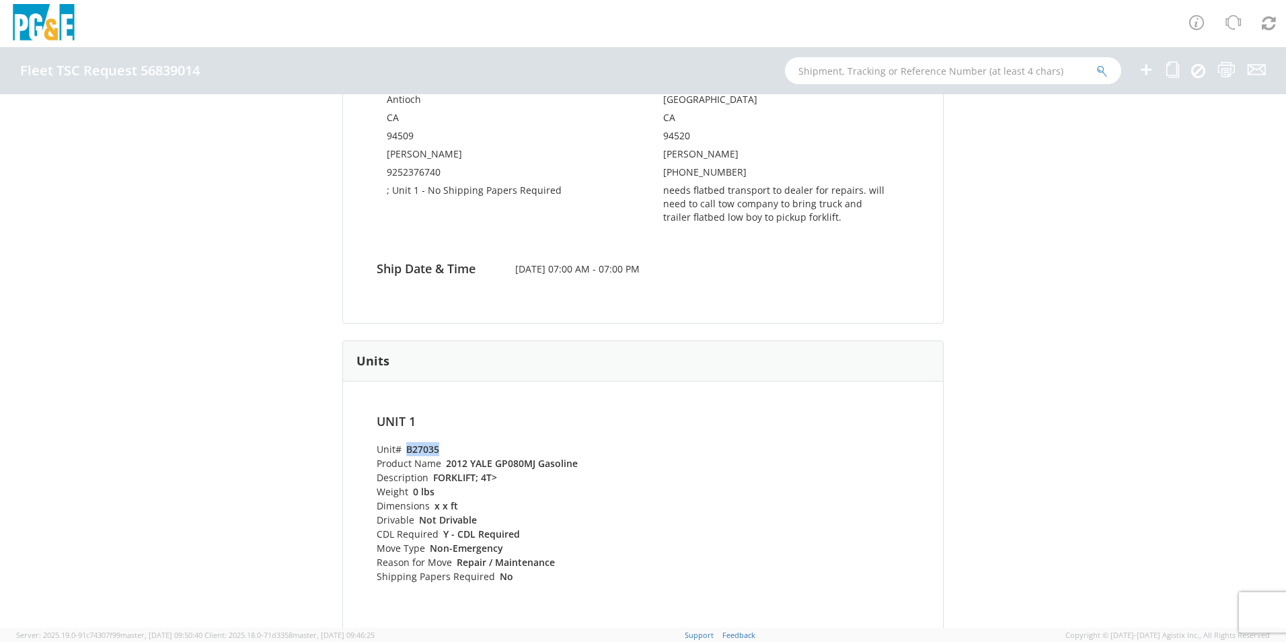
drag, startPoint x: 449, startPoint y: 451, endPoint x: 403, endPoint y: 445, distance: 46.8
click at [403, 445] on li "Unit# B27035" at bounding box center [507, 449] width 260 height 14
drag, startPoint x: 403, startPoint y: 445, endPoint x: 417, endPoint y: 449, distance: 14.5
copy strong "B27035"
